Goal: Task Accomplishment & Management: Complete application form

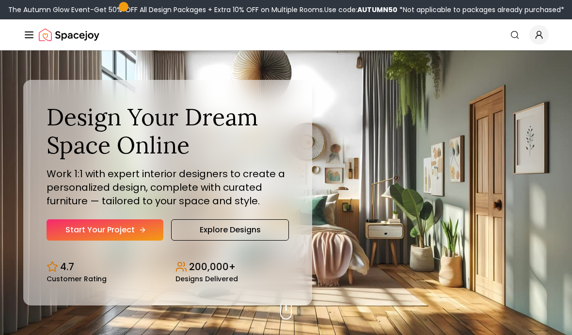
click at [72, 241] on link "Start Your Project" at bounding box center [105, 230] width 117 height 21
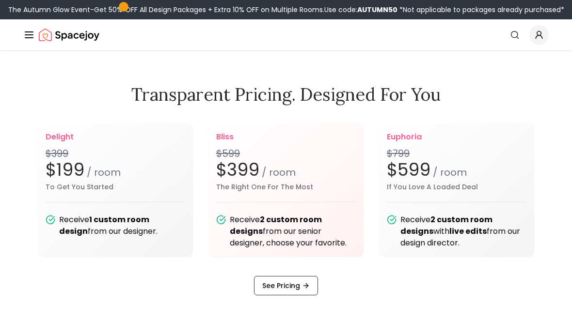
scroll to position [1119, 0]
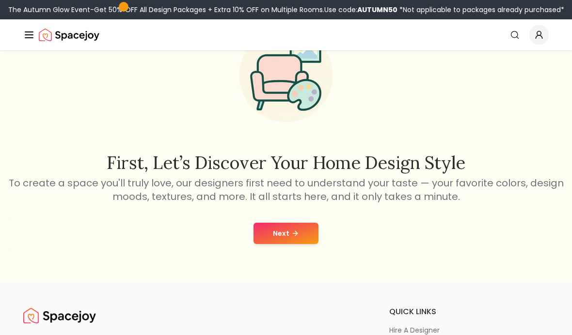
scroll to position [65, 0]
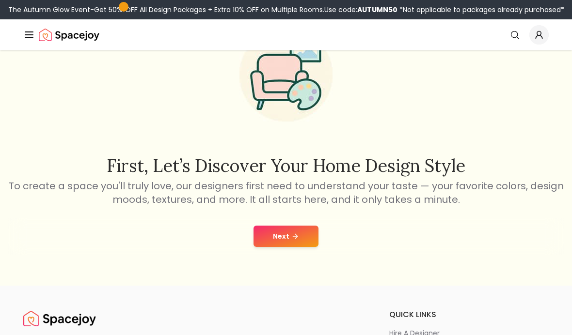
click at [267, 232] on button "Next" at bounding box center [285, 236] width 65 height 21
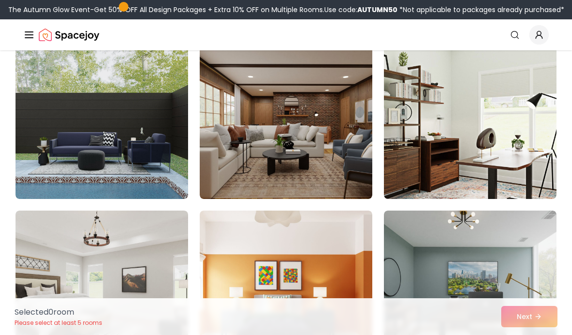
scroll to position [2256, 0]
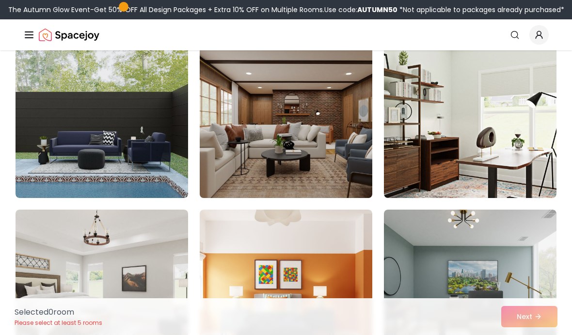
click at [322, 160] on img at bounding box center [285, 120] width 181 height 163
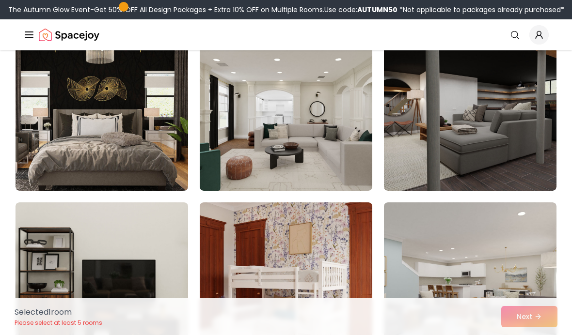
scroll to position [4264, 0]
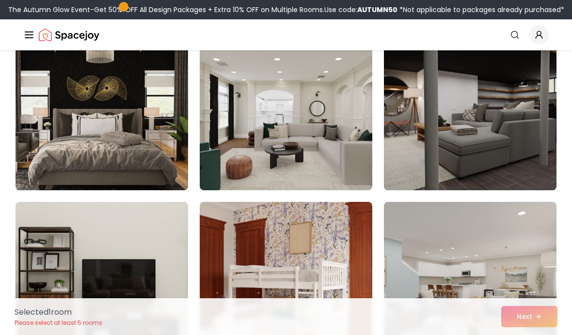
click at [433, 144] on img at bounding box center [469, 112] width 181 height 163
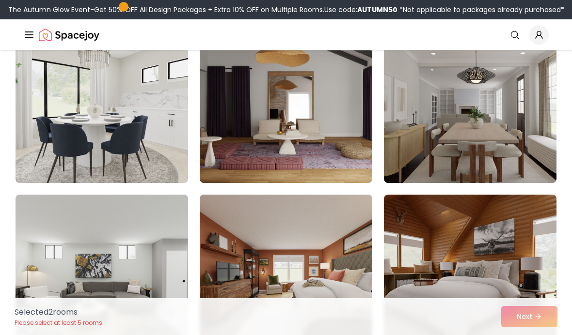
scroll to position [5272, 0]
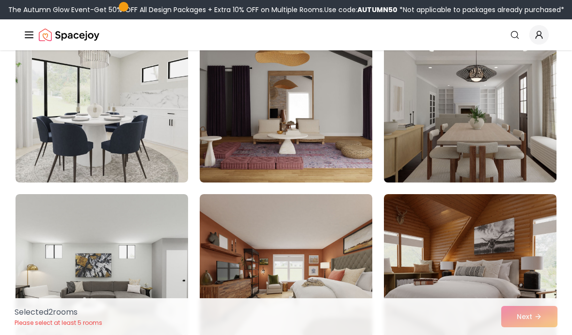
click at [440, 156] on img at bounding box center [469, 105] width 181 height 163
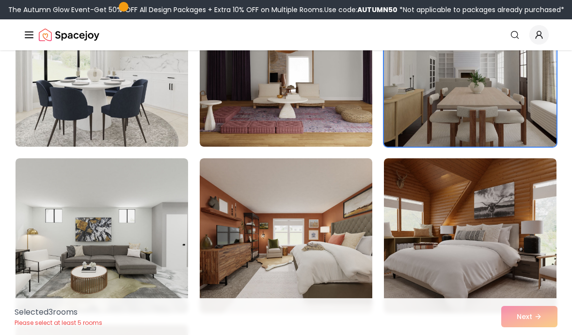
scroll to position [5313, 0]
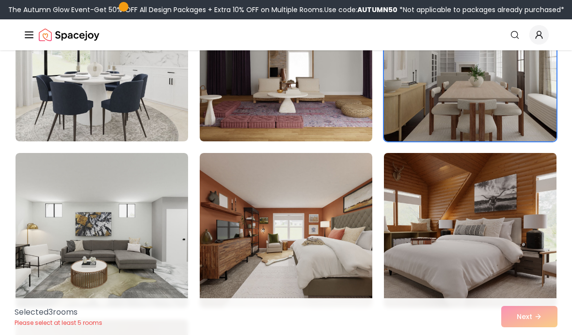
click at [410, 288] on img at bounding box center [469, 230] width 181 height 163
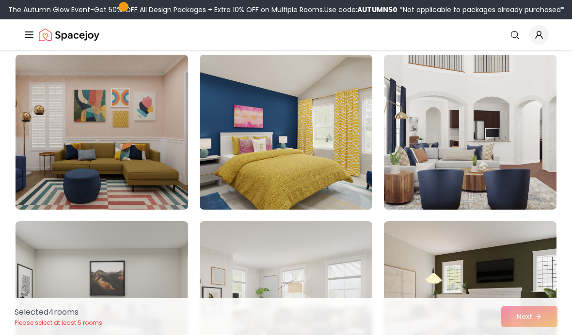
scroll to position [4581, 0]
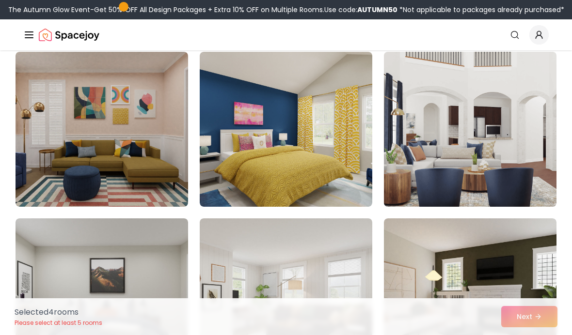
click at [441, 183] on img at bounding box center [469, 129] width 181 height 163
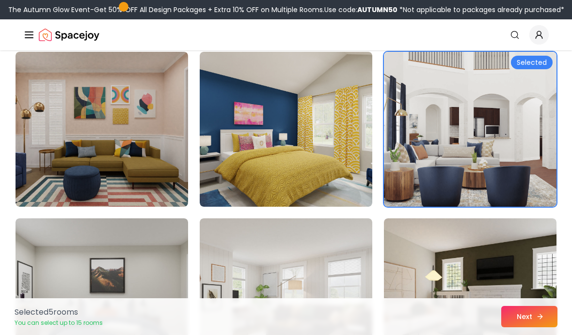
click at [513, 328] on button "Next" at bounding box center [529, 316] width 56 height 21
